Goal: Transaction & Acquisition: Book appointment/travel/reservation

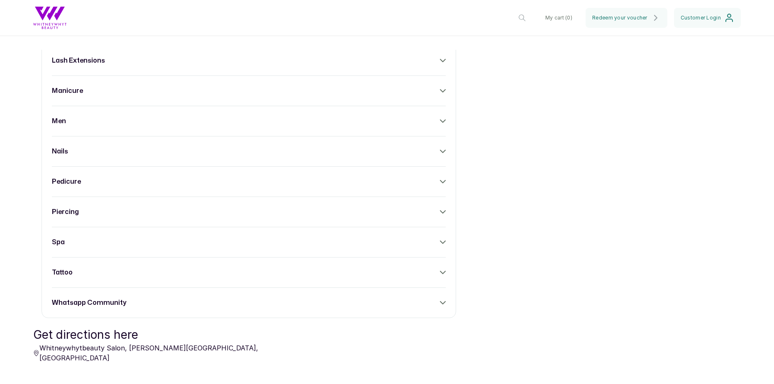
scroll to position [403, 0]
click at [130, 209] on div "piercing" at bounding box center [249, 211] width 394 height 10
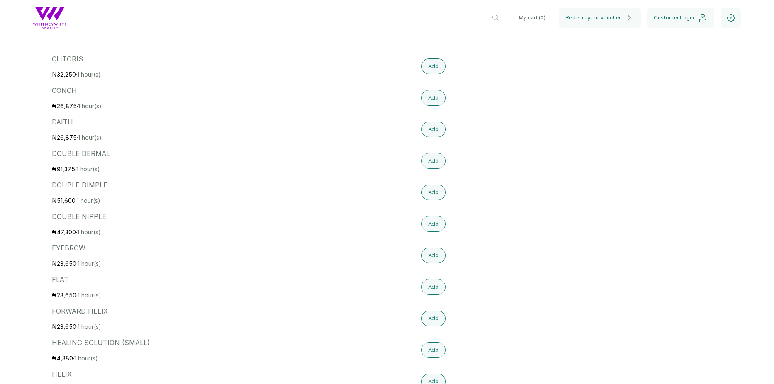
scroll to position [844, 0]
click at [434, 90] on button "Add" at bounding box center [433, 98] width 24 height 16
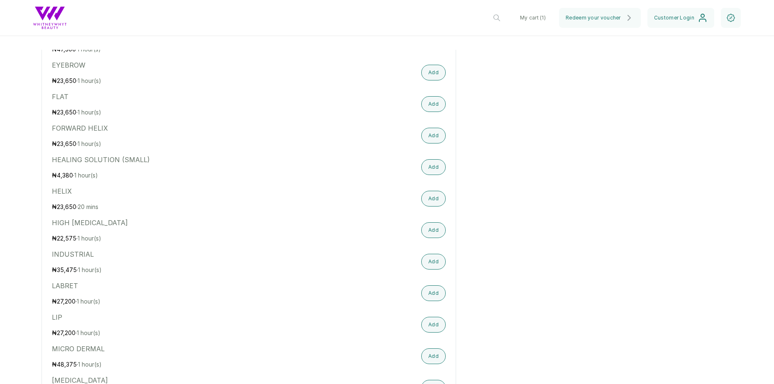
scroll to position [1027, 0]
click at [427, 192] on button "Add" at bounding box center [433, 198] width 24 height 16
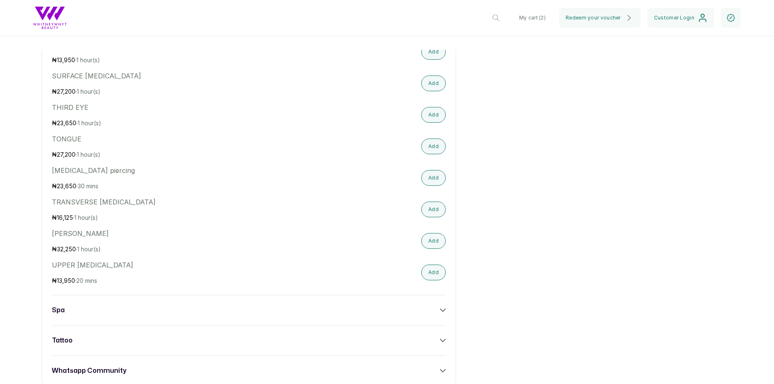
scroll to position [1742, 0]
click at [426, 266] on button "Add" at bounding box center [433, 272] width 24 height 16
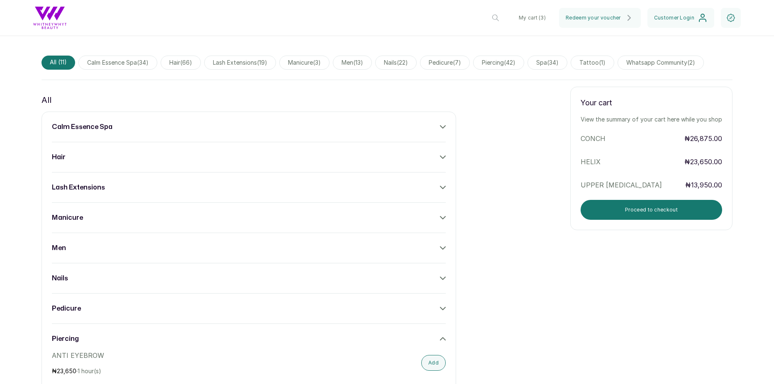
scroll to position [357, 0]
click at [602, 200] on button "Proceed to checkout" at bounding box center [651, 210] width 141 height 20
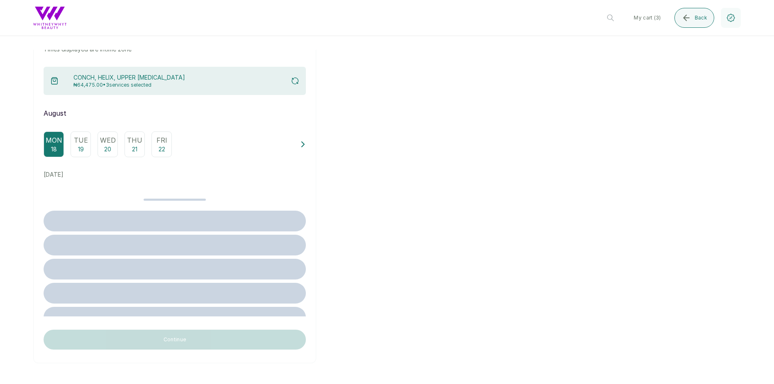
scroll to position [0, 0]
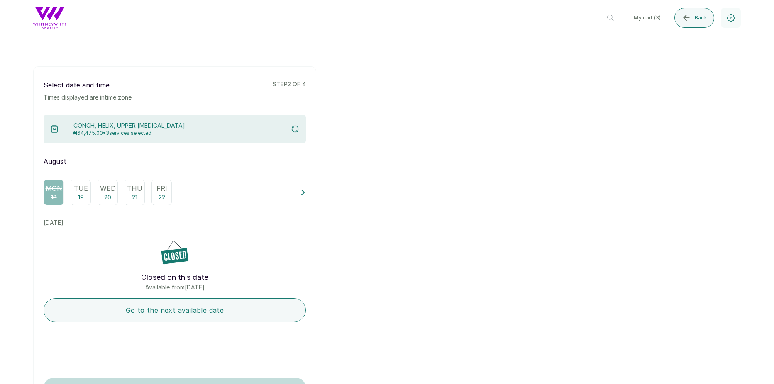
click at [302, 195] on icon at bounding box center [303, 192] width 2 height 5
click at [67, 194] on p "23" at bounding box center [66, 197] width 7 height 8
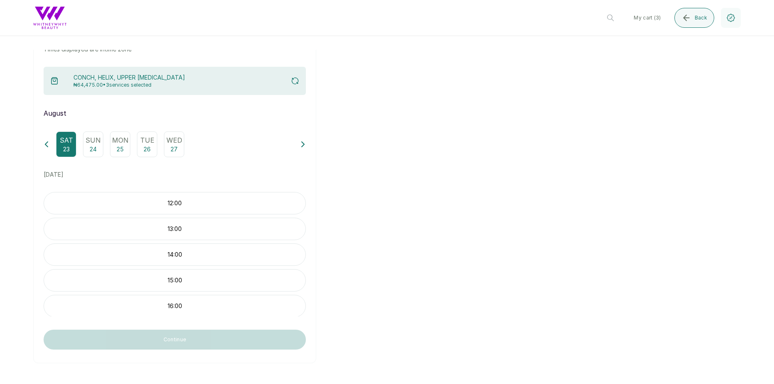
scroll to position [52, 0]
click at [174, 253] on p "14:00" at bounding box center [174, 254] width 261 height 8
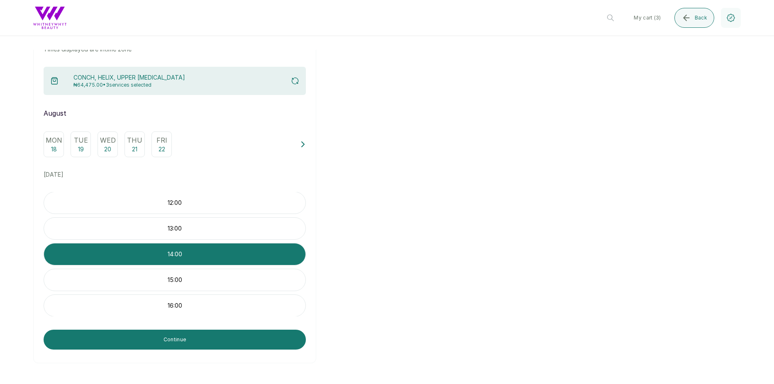
scroll to position [0, 0]
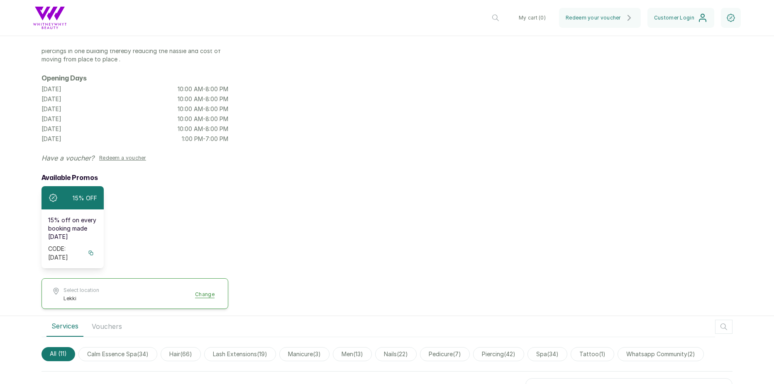
scroll to position [66, 0]
click at [91, 250] on icon at bounding box center [91, 253] width 6 height 6
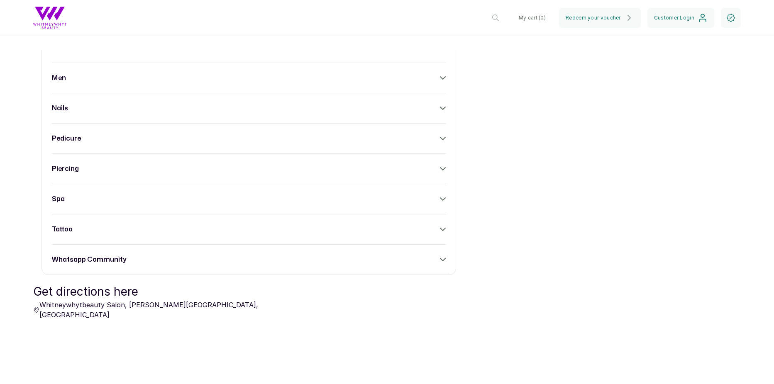
scroll to position [525, 0]
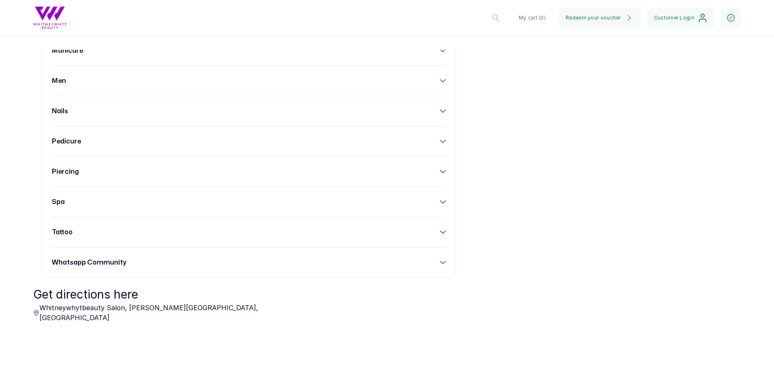
click at [169, 167] on div "piercing" at bounding box center [249, 172] width 394 height 10
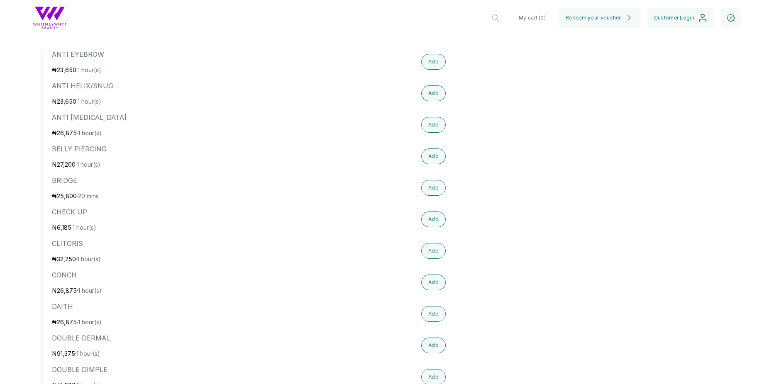
scroll to position [659, 0]
click at [426, 276] on button "Add" at bounding box center [433, 282] width 24 height 16
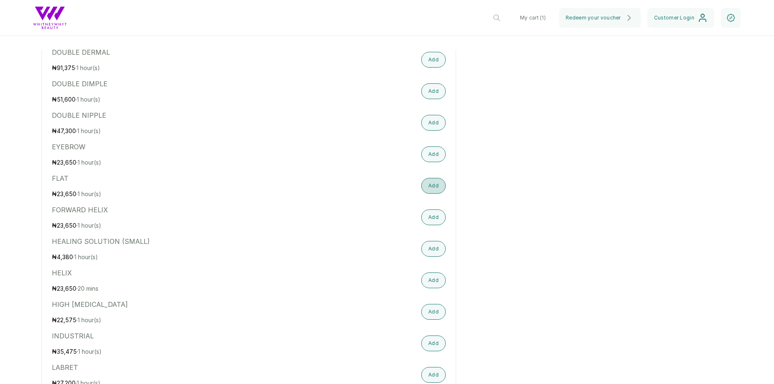
click at [434, 181] on button "Add" at bounding box center [433, 186] width 24 height 16
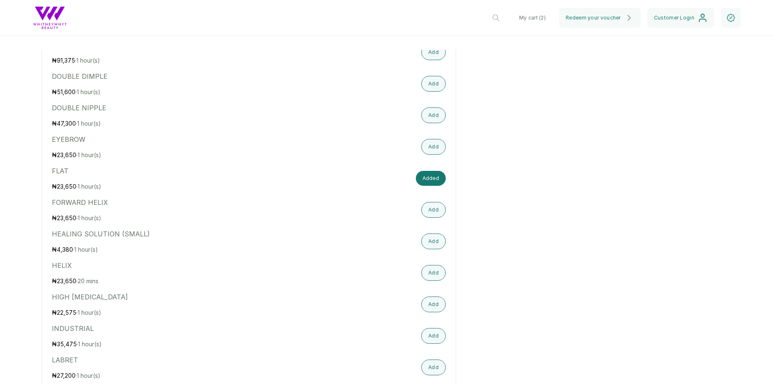
scroll to position [953, 0]
click at [434, 265] on button "Add" at bounding box center [433, 273] width 24 height 16
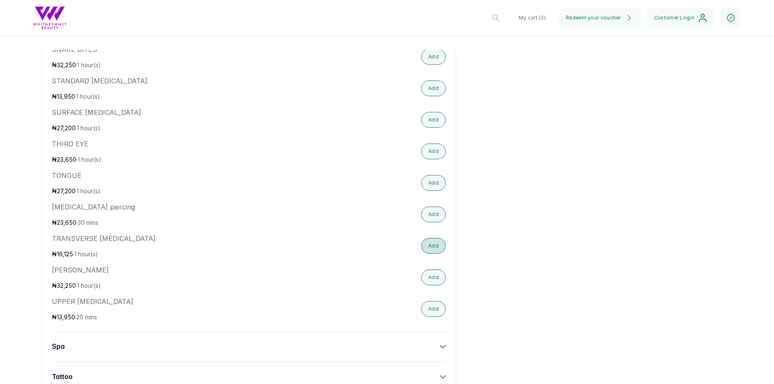
scroll to position [1710, 0]
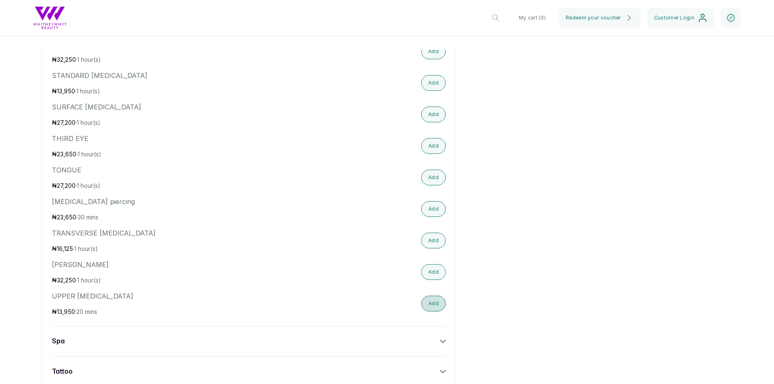
click at [437, 296] on button "Add" at bounding box center [433, 304] width 24 height 16
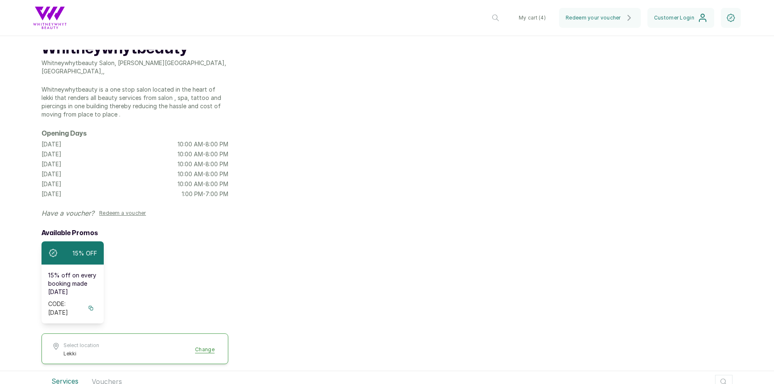
scroll to position [10, 0]
drag, startPoint x: 134, startPoint y: 202, endPoint x: 129, endPoint y: 207, distance: 6.8
click at [129, 209] on button "Redeem a voucher" at bounding box center [123, 214] width 54 height 10
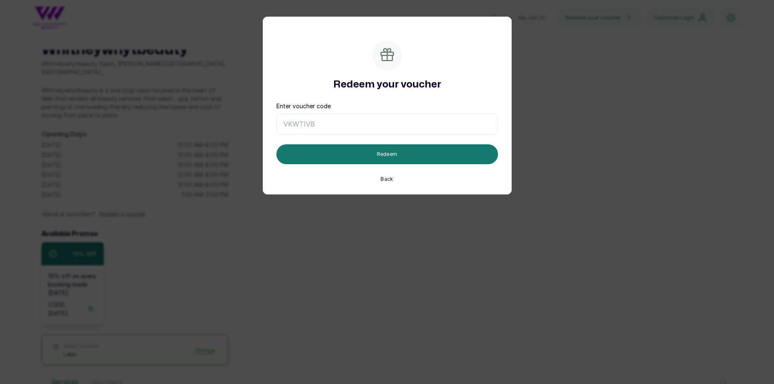
click at [310, 125] on input "Enter voucher code" at bounding box center [387, 124] width 222 height 21
paste input "[DATE]"
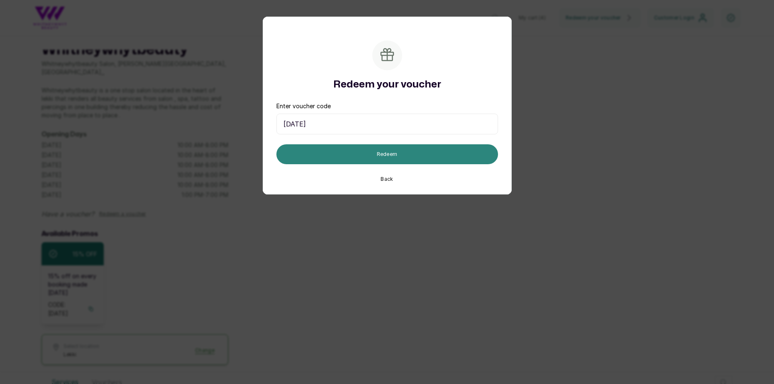
type input "[DATE]"
click at [349, 159] on button "Redeem" at bounding box center [387, 154] width 222 height 20
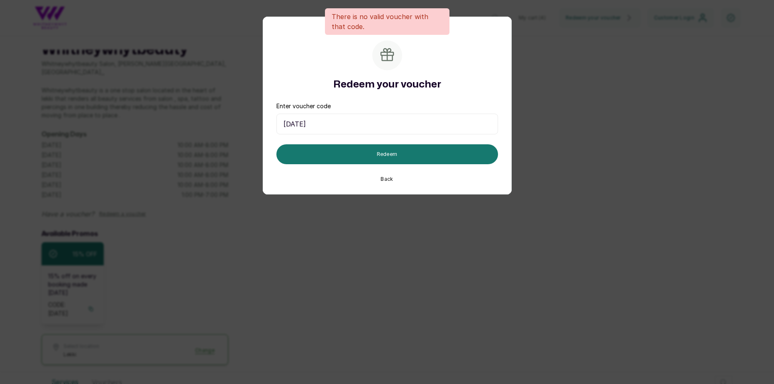
click at [383, 178] on button "Back" at bounding box center [386, 179] width 19 height 10
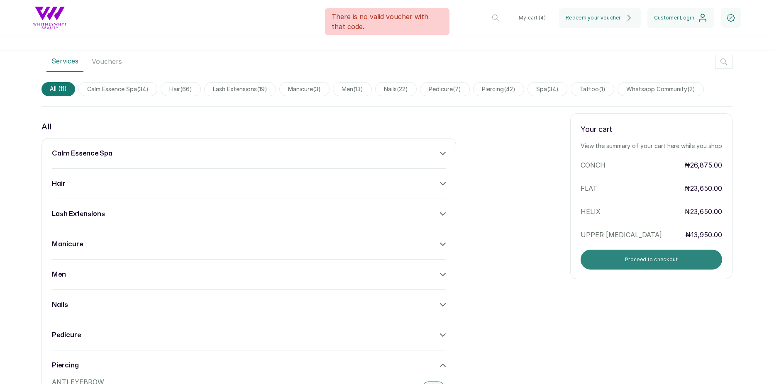
click at [623, 251] on button "Proceed to checkout" at bounding box center [651, 260] width 141 height 20
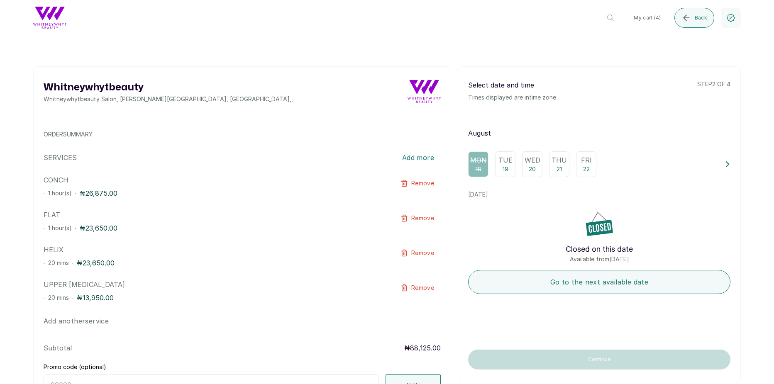
scroll to position [2, 0]
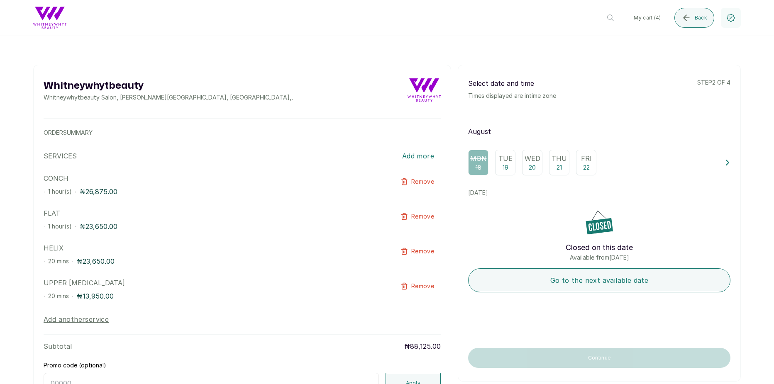
click at [726, 164] on icon at bounding box center [727, 162] width 2 height 5
click at [481, 167] on div "Sat 23" at bounding box center [491, 163] width 20 height 26
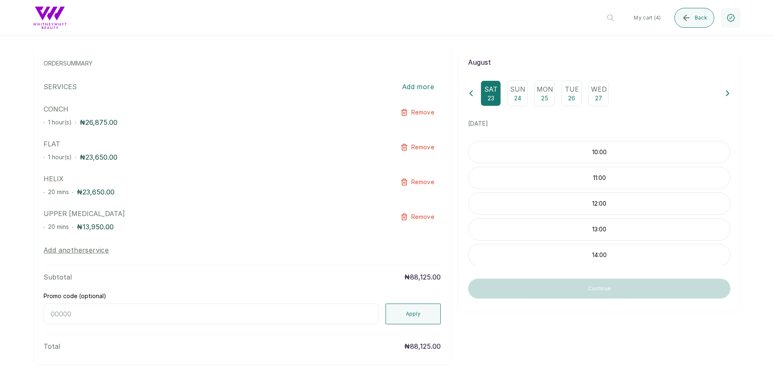
scroll to position [71, 0]
click at [511, 256] on div "14:00" at bounding box center [599, 255] width 262 height 22
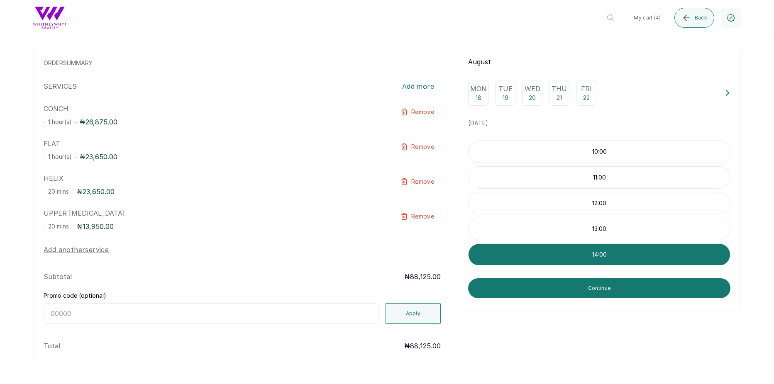
scroll to position [73, 0]
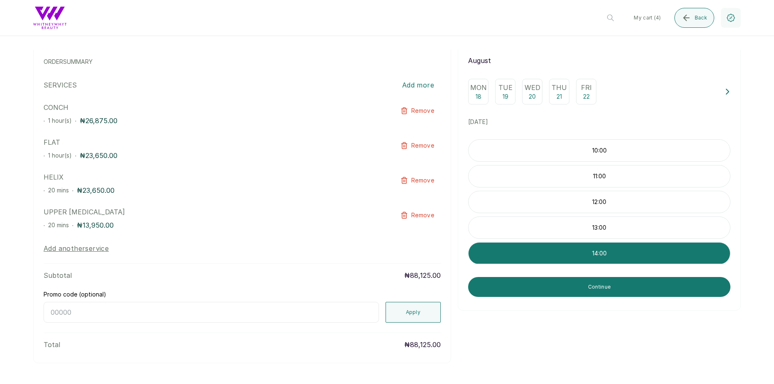
click at [211, 310] on input "Promo code (optional)" at bounding box center [211, 312] width 335 height 21
paste input "[DATE]"
type input "[DATE]"
click at [410, 307] on button "Apply" at bounding box center [413, 312] width 56 height 21
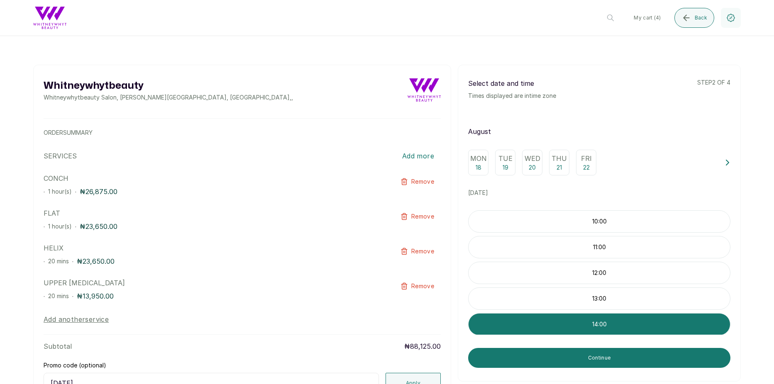
scroll to position [0, 0]
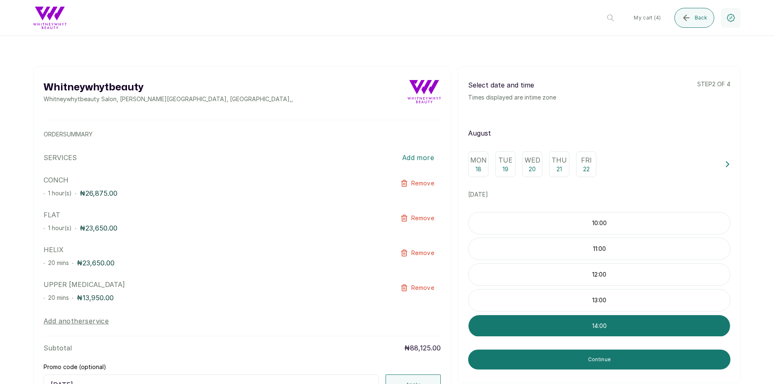
drag, startPoint x: 656, startPoint y: 16, endPoint x: 589, endPoint y: 42, distance: 71.7
click at [589, 42] on html "Whitneywhytbeauty Lekki Change My cart ( 4 ) Back Whitneywhytbeauty Whitneywhyt…" at bounding box center [387, 192] width 774 height 384
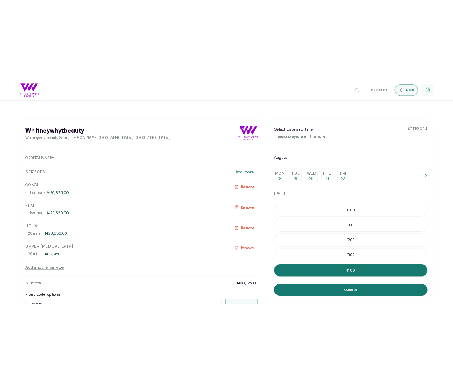
scroll to position [73, 0]
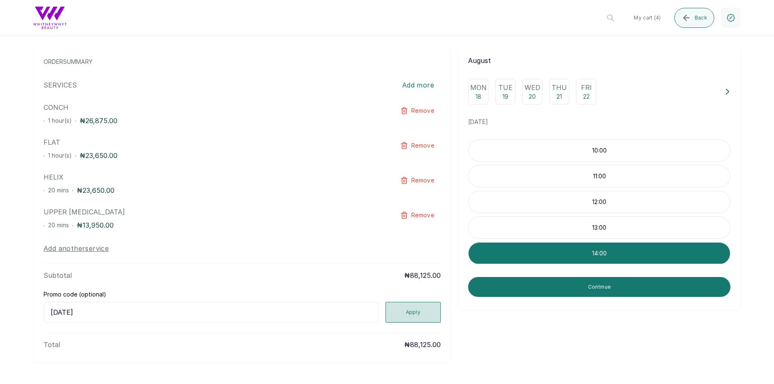
click at [394, 315] on button "Apply" at bounding box center [413, 312] width 56 height 21
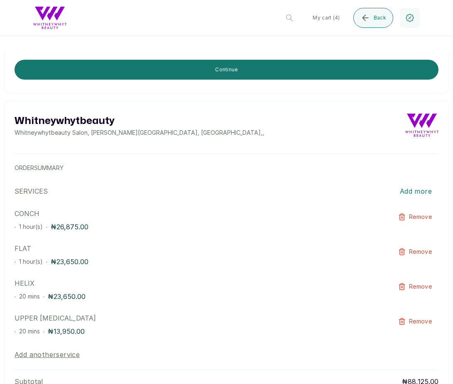
scroll to position [383, 0]
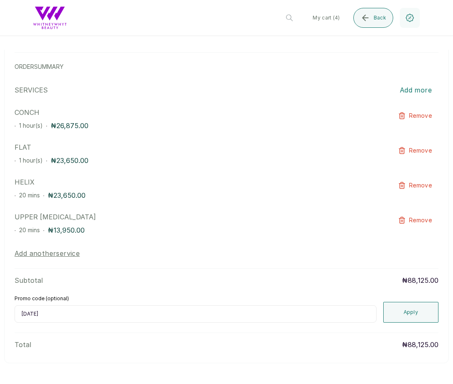
click at [421, 318] on button "Apply" at bounding box center [411, 312] width 56 height 21
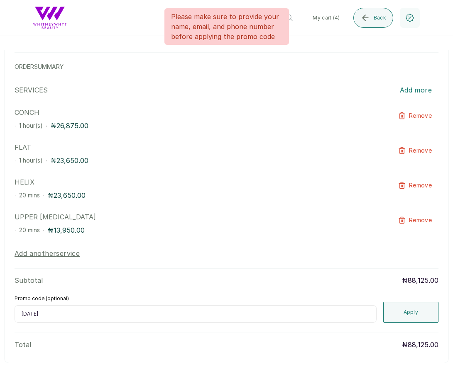
click at [421, 318] on button "Apply" at bounding box center [411, 312] width 56 height 21
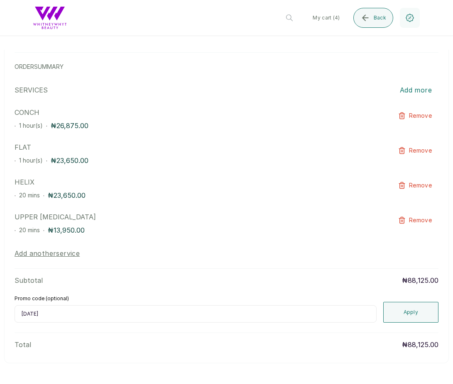
click at [420, 309] on button "Apply" at bounding box center [411, 312] width 56 height 21
click at [424, 314] on button "Apply" at bounding box center [411, 312] width 56 height 21
click at [401, 312] on button "Apply" at bounding box center [411, 312] width 56 height 21
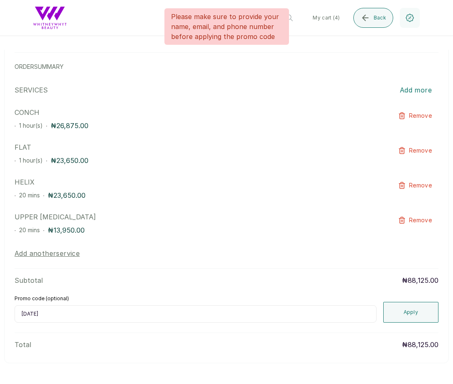
click at [419, 312] on button "Apply" at bounding box center [411, 312] width 56 height 21
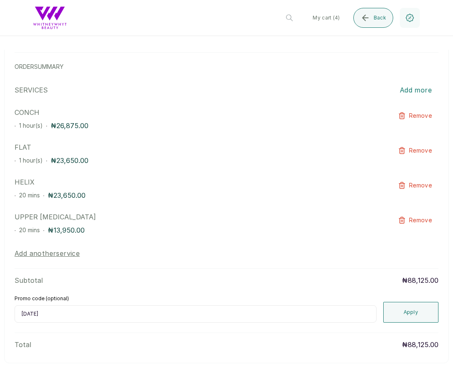
click at [417, 312] on button "Apply" at bounding box center [411, 312] width 56 height 21
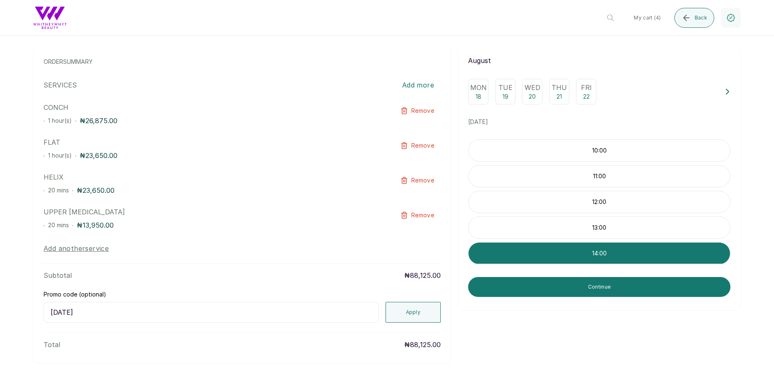
scroll to position [73, 0]
click at [406, 314] on button "Apply" at bounding box center [413, 312] width 56 height 21
click at [539, 297] on button "Continue" at bounding box center [599, 287] width 262 height 20
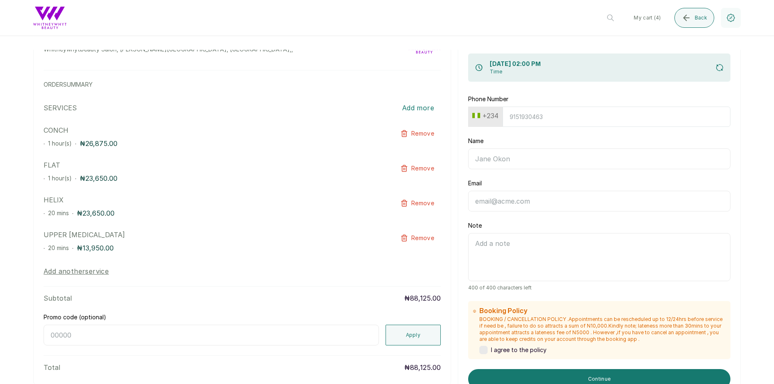
scroll to position [32, 0]
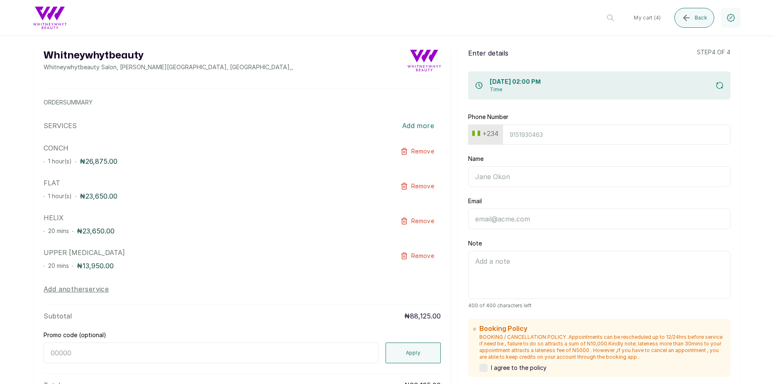
click at [546, 128] on input "Phone Number" at bounding box center [617, 134] width 228 height 20
type input "9156350140"
click at [498, 180] on input "Name" at bounding box center [599, 176] width 262 height 21
type input "Morayo"
type input "[EMAIL_ADDRESS][DOMAIN_NAME]"
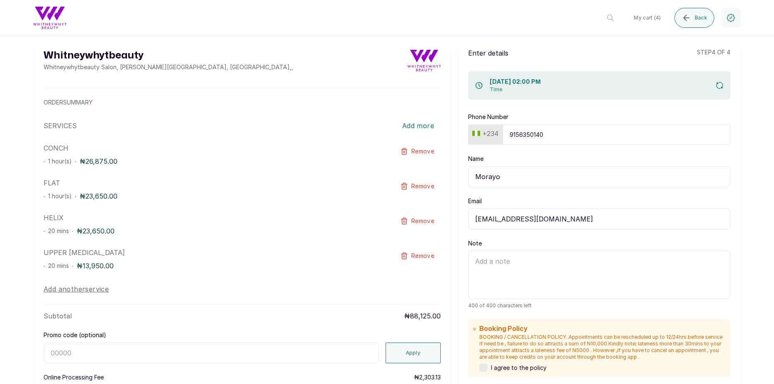
click at [471, 263] on textarea "Note" at bounding box center [599, 275] width 262 height 48
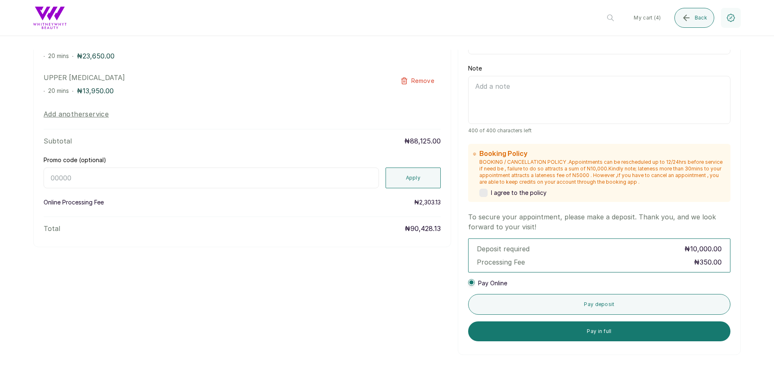
scroll to position [207, 0]
click at [482, 191] on label at bounding box center [483, 192] width 8 height 8
click at [288, 174] on input "Promo code (optional)" at bounding box center [211, 177] width 335 height 21
paste input "[DATE]"
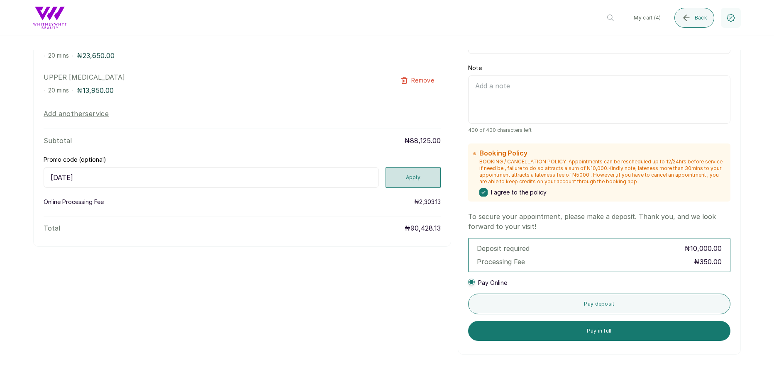
type input "[DATE]"
click at [420, 181] on button "Apply" at bounding box center [413, 177] width 56 height 21
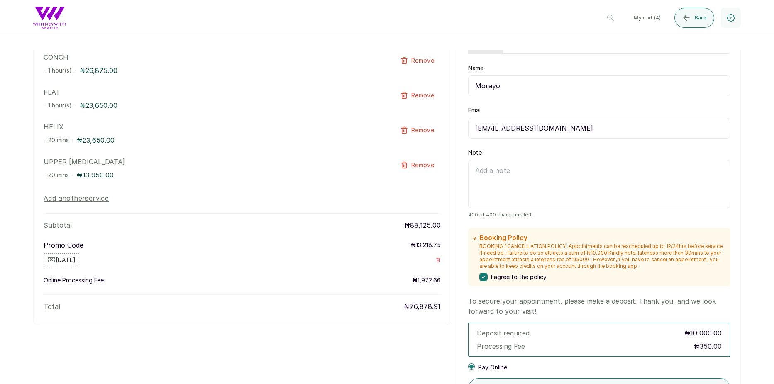
scroll to position [0, 0]
